Goal: Task Accomplishment & Management: Manage account settings

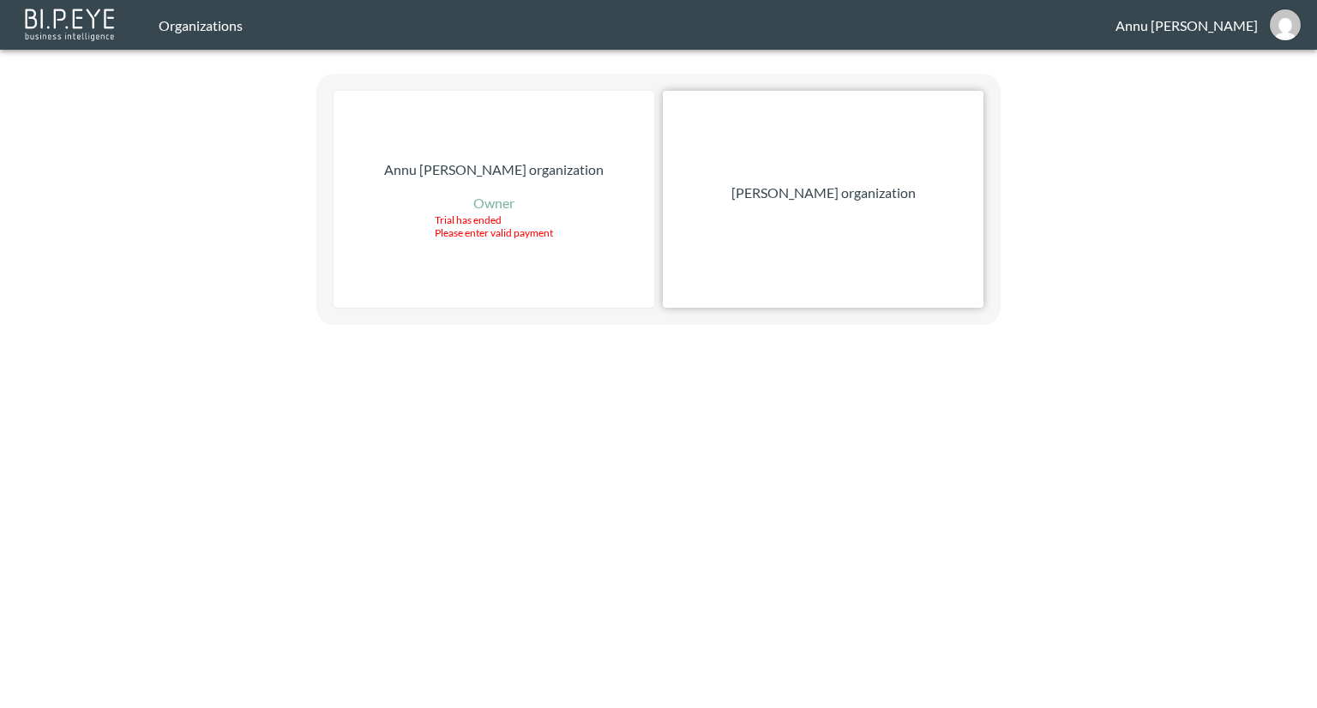
click at [852, 187] on p "[PERSON_NAME] organization" at bounding box center [823, 193] width 184 height 21
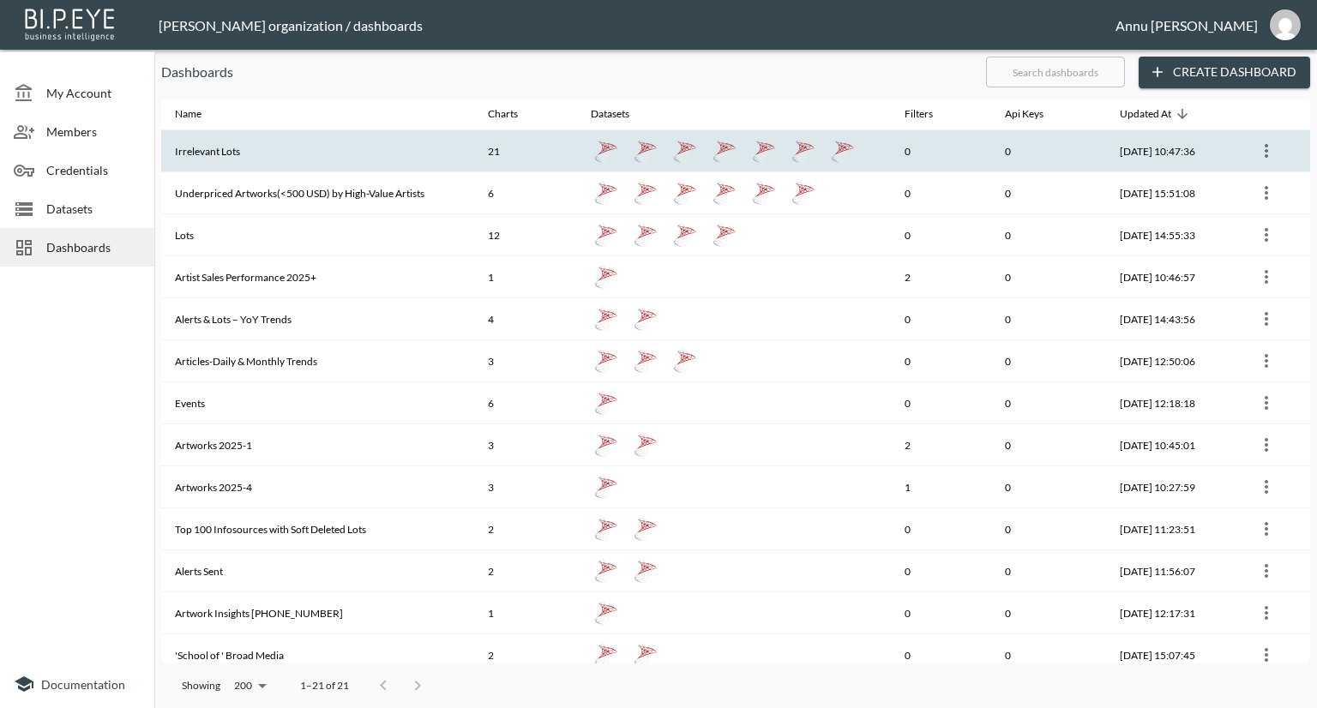
click at [436, 152] on th "Irrelevant Lots" at bounding box center [317, 151] width 313 height 42
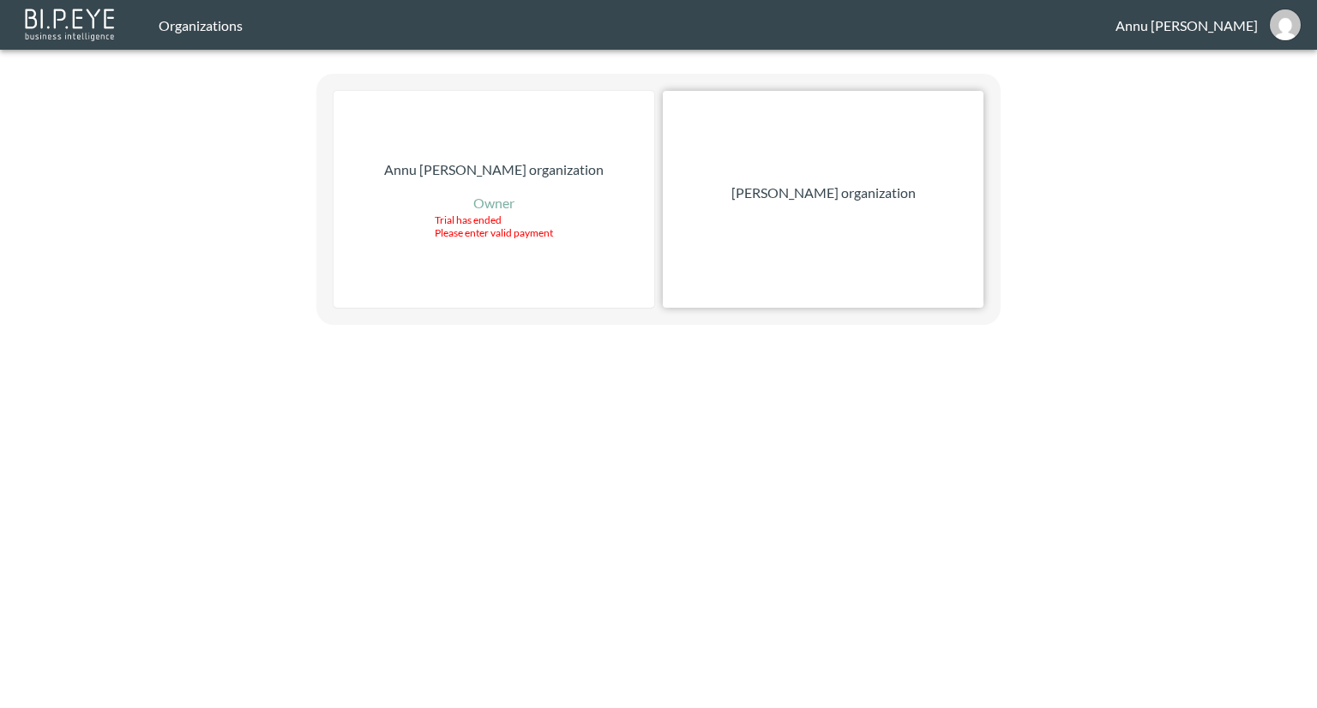
click at [913, 198] on div "[PERSON_NAME] organization" at bounding box center [823, 199] width 321 height 217
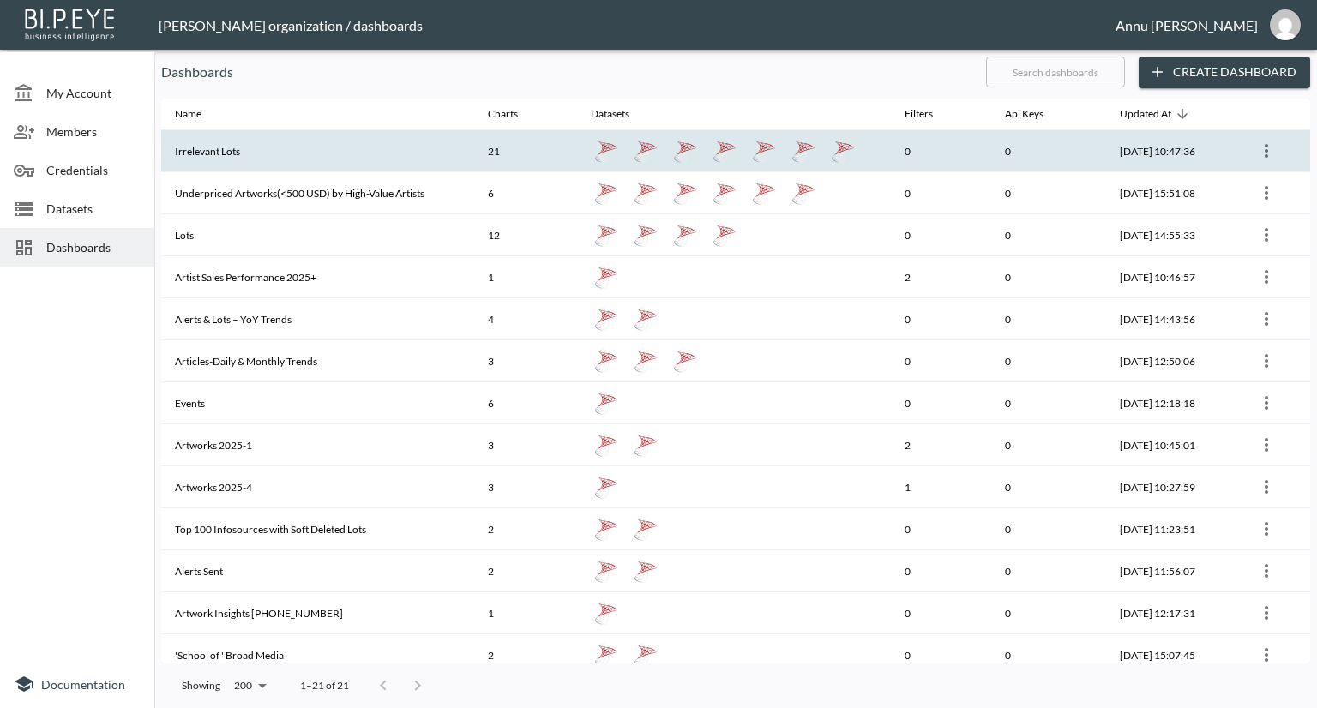
click at [234, 154] on th "Irrelevant Lots" at bounding box center [317, 151] width 313 height 42
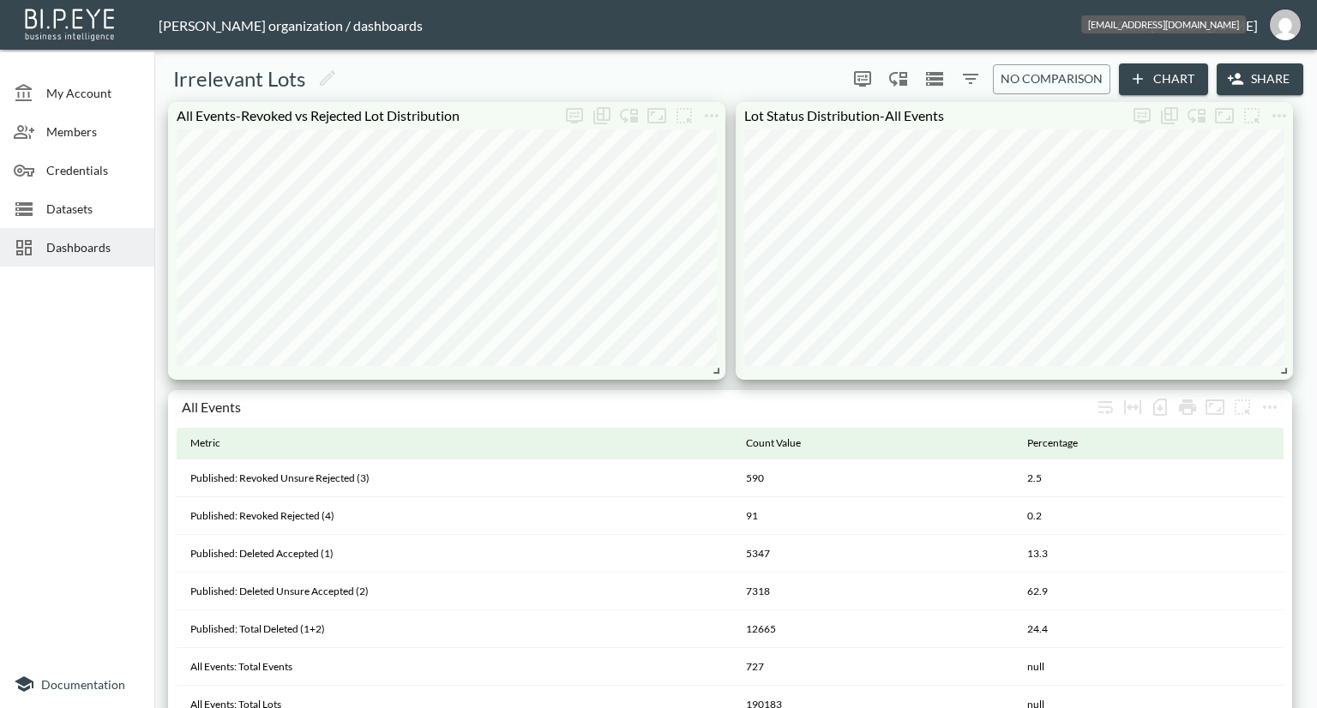
click at [1283, 23] on img "annu@mutualart.com" at bounding box center [1285, 24] width 31 height 31
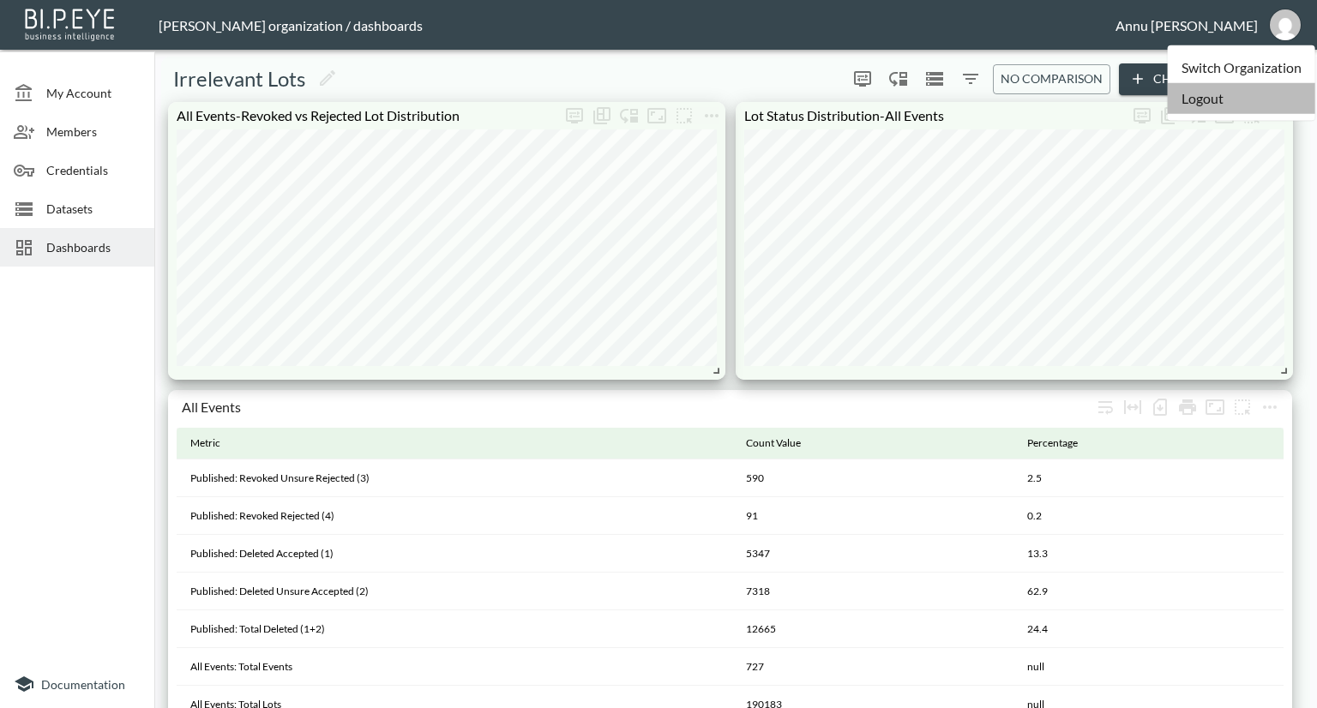
click at [1196, 97] on li "Logout" at bounding box center [1242, 98] width 148 height 31
